Goal: Information Seeking & Learning: Compare options

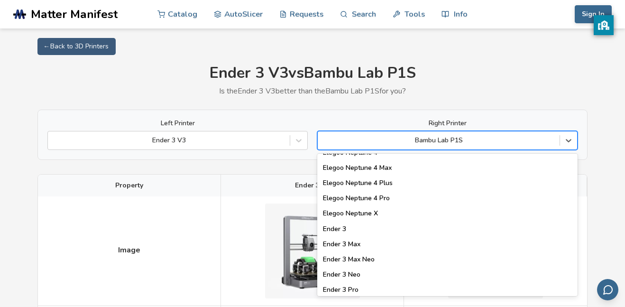
scroll to position [771, 0]
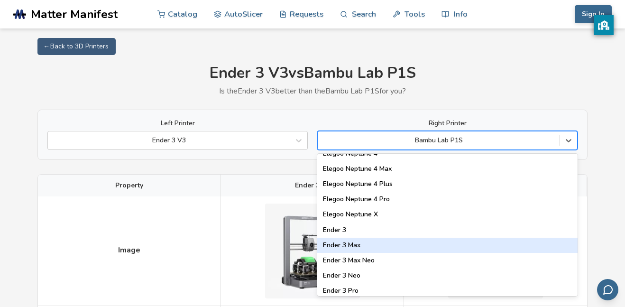
click at [335, 245] on div "Ender 3 Max" at bounding box center [447, 245] width 260 height 15
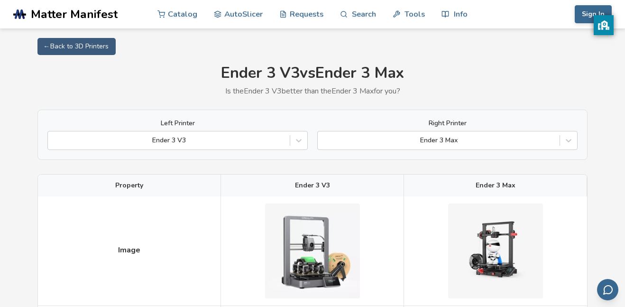
click at [427, 128] on div "Right Printer Ender 3 Max" at bounding box center [447, 135] width 260 height 30
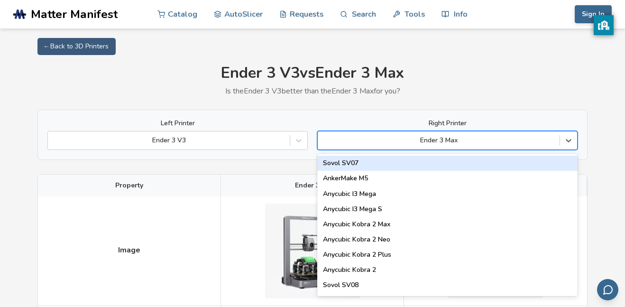
click at [434, 140] on div at bounding box center [439, 140] width 232 height 9
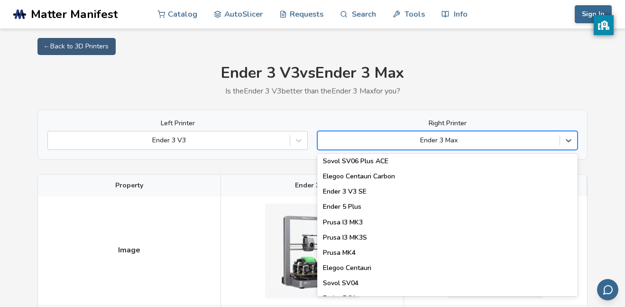
scroll to position [294, 0]
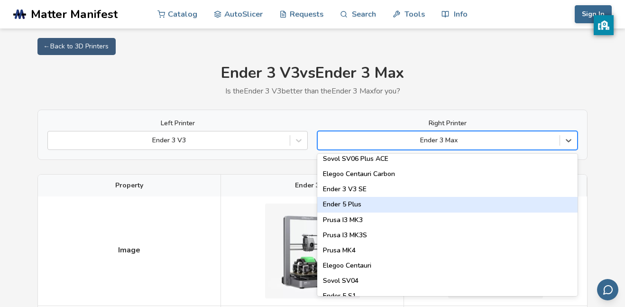
click at [357, 205] on div "Ender 5 Plus" at bounding box center [447, 204] width 260 height 15
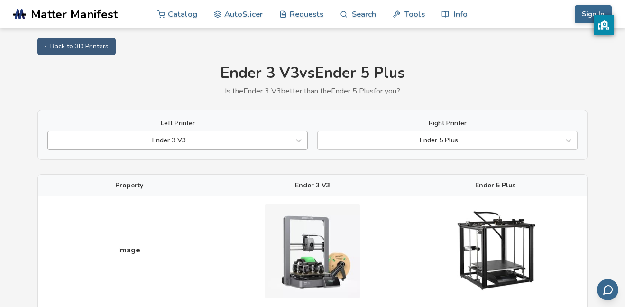
click at [192, 135] on div "Ender 3 V3" at bounding box center [169, 140] width 242 height 13
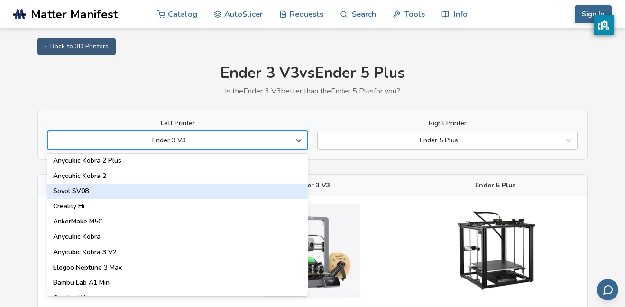
scroll to position [61, 0]
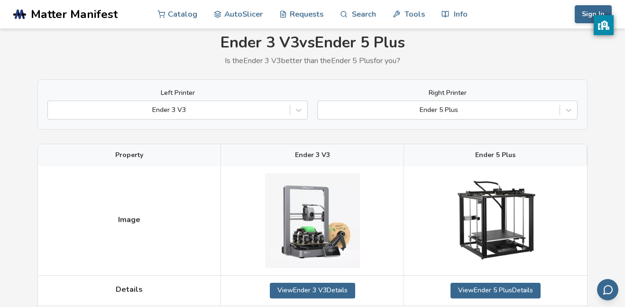
scroll to position [31, 0]
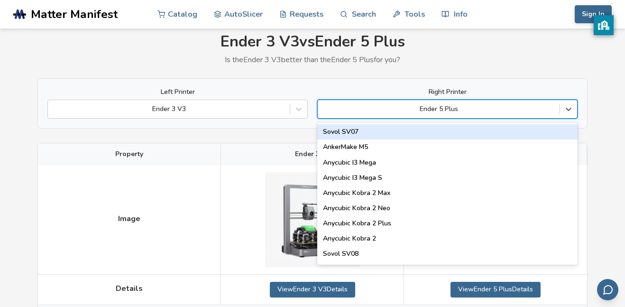
click at [466, 111] on div at bounding box center [439, 108] width 232 height 9
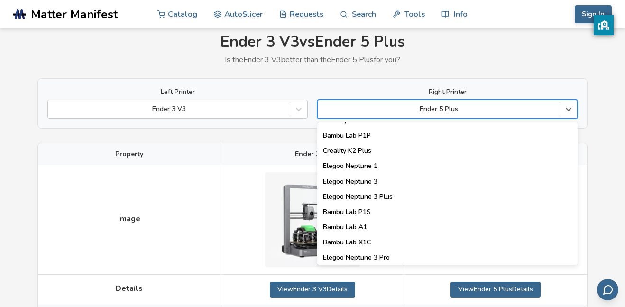
scroll to position [1216, 0]
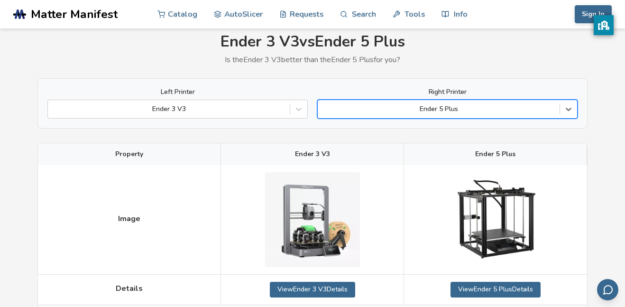
click at [418, 110] on div at bounding box center [439, 108] width 232 height 9
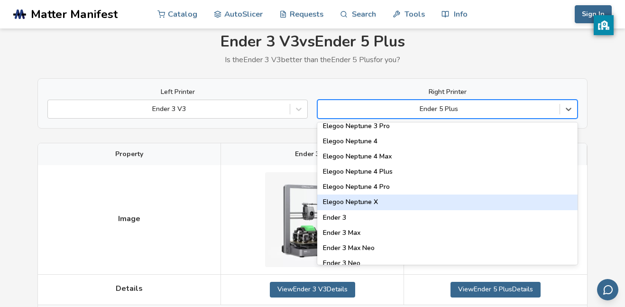
scroll to position [750, 0]
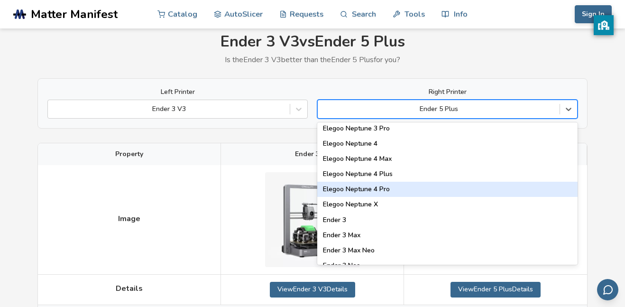
click at [365, 189] on div "Elegoo Neptune 4 Pro" at bounding box center [447, 189] width 260 height 15
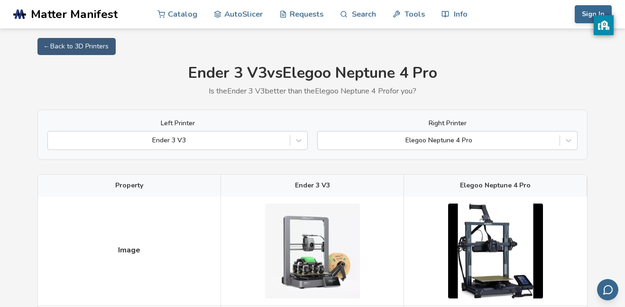
click at [422, 121] on label "Right Printer" at bounding box center [447, 124] width 260 height 8
click at [418, 140] on div at bounding box center [439, 140] width 232 height 9
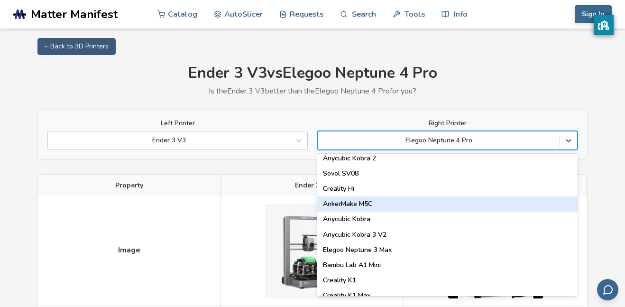
scroll to position [28, 0]
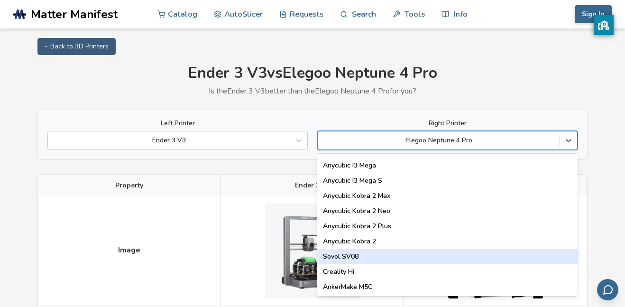
click at [341, 257] on div "Sovol SV08" at bounding box center [447, 256] width 260 height 15
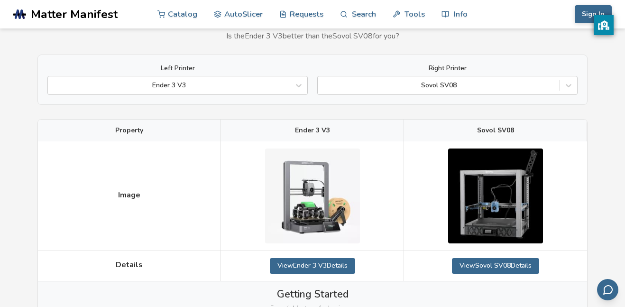
scroll to position [56, 0]
click at [215, 79] on div "Ender 3 V3" at bounding box center [169, 84] width 242 height 13
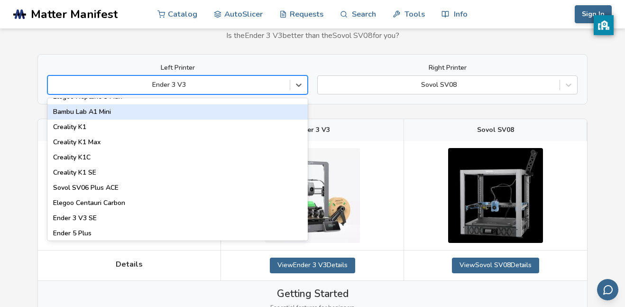
scroll to position [210, 0]
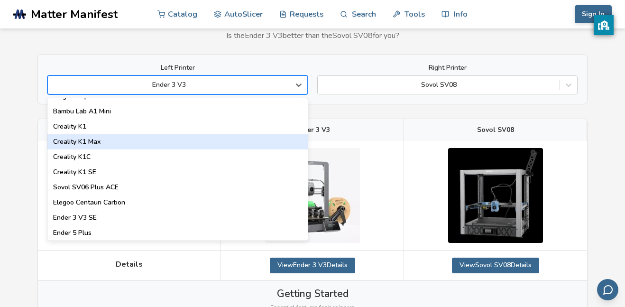
click at [80, 143] on div "Creality K1 Max" at bounding box center [177, 141] width 260 height 15
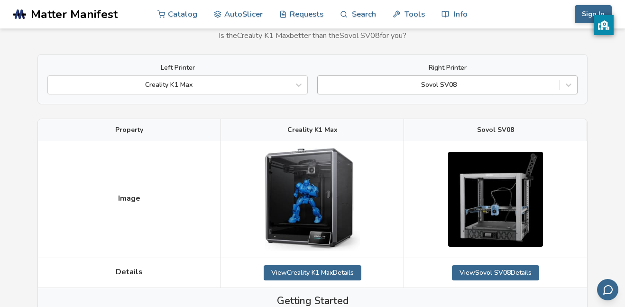
click at [478, 79] on div "Sovol SV08" at bounding box center [439, 84] width 242 height 13
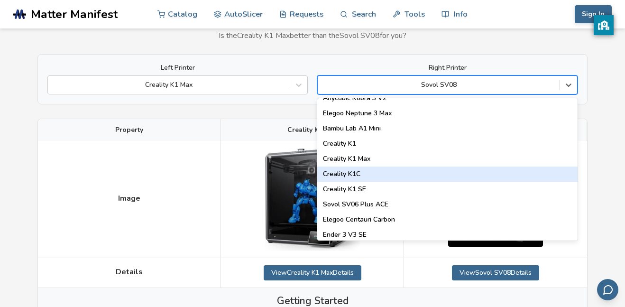
scroll to position [193, 0]
click at [335, 172] on div "Creality K1C" at bounding box center [447, 173] width 260 height 15
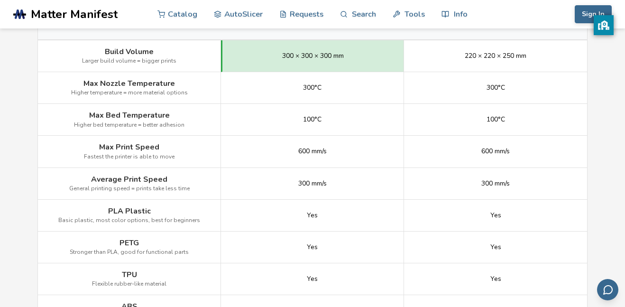
scroll to position [519, 0]
